Goal: Navigation & Orientation: Find specific page/section

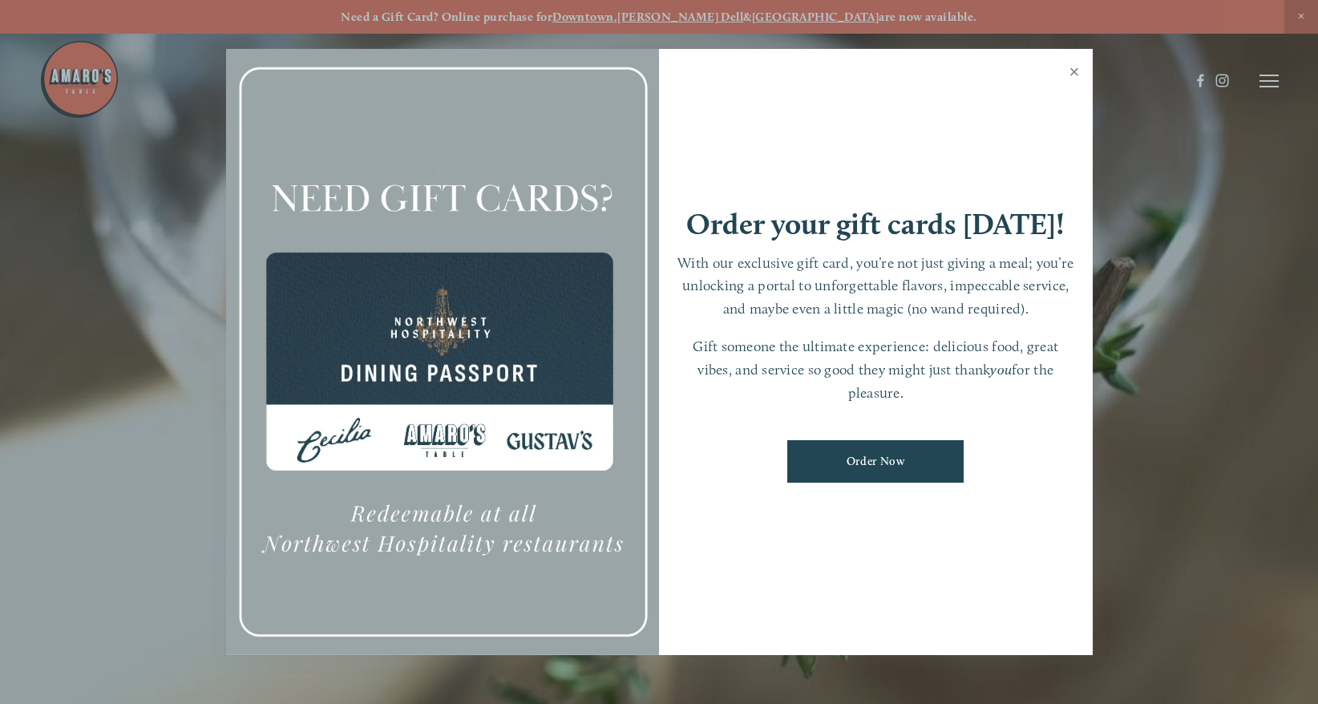
click at [1069, 74] on link "Close" at bounding box center [1074, 73] width 31 height 45
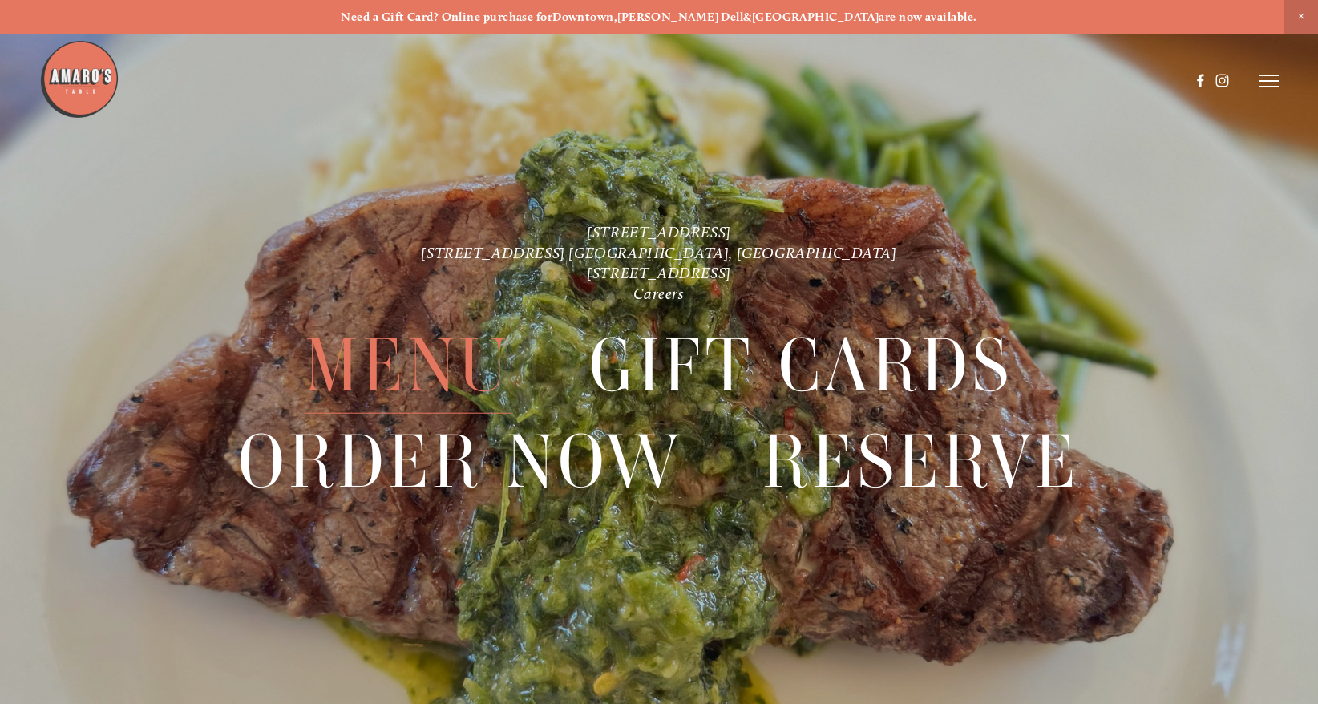
click at [428, 365] on span "Menu" at bounding box center [408, 365] width 206 height 96
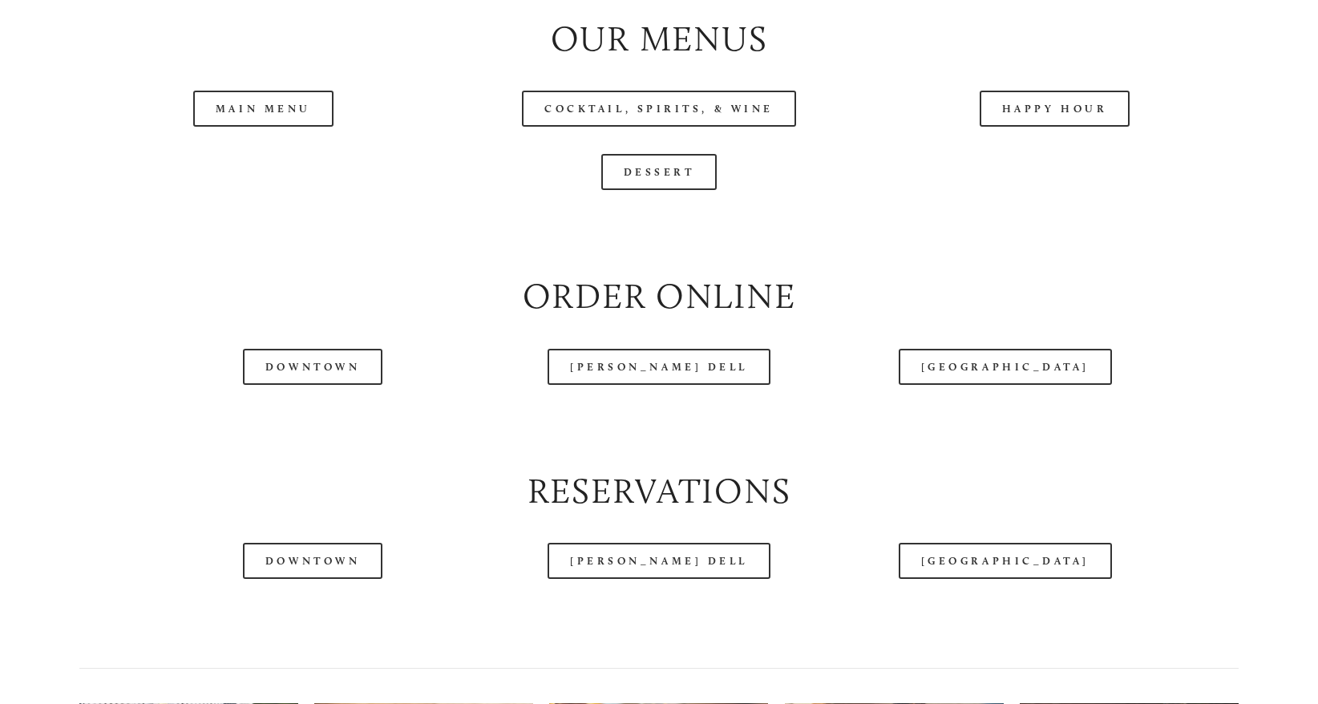
scroll to position [1780, 0]
click at [285, 105] on header "Menu Order Now Visit Gallery 0" at bounding box center [658, 41] width 1238 height 162
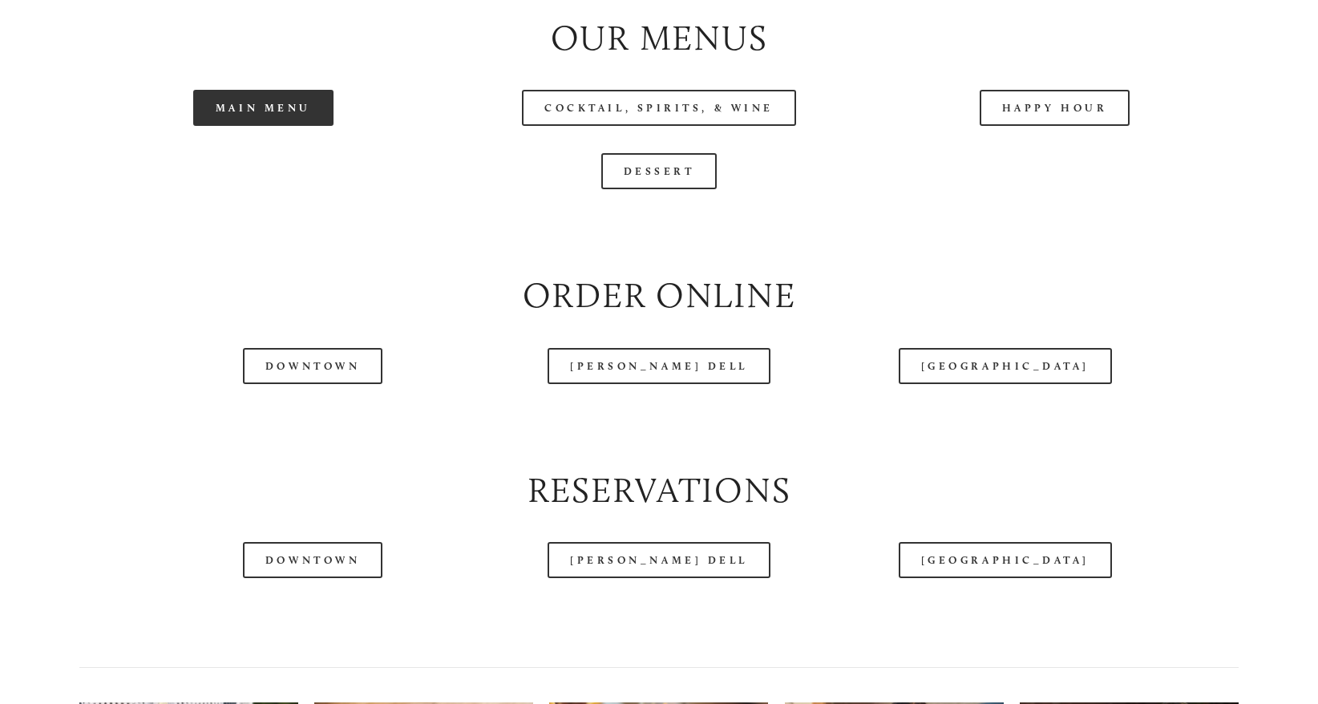
click at [263, 125] on link "Main Menu" at bounding box center [263, 108] width 140 height 36
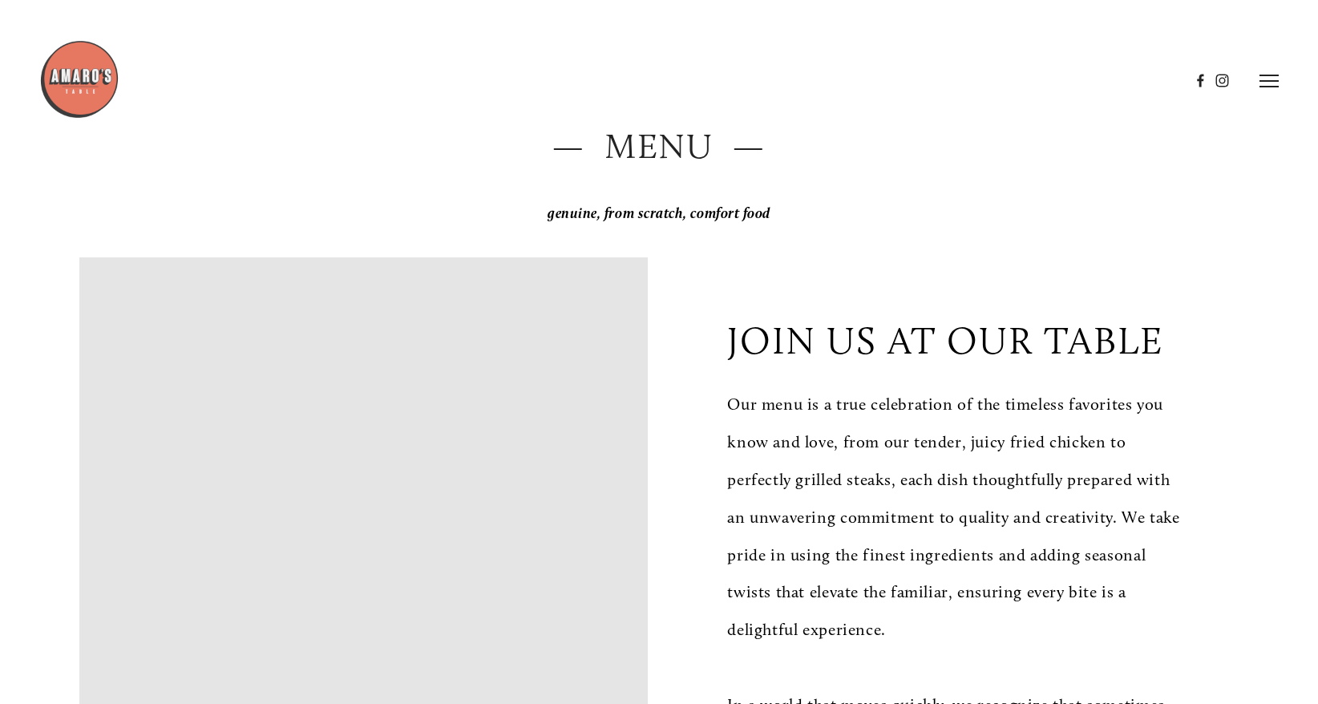
scroll to position [0, 0]
